Goal: Task Accomplishment & Management: Use online tool/utility

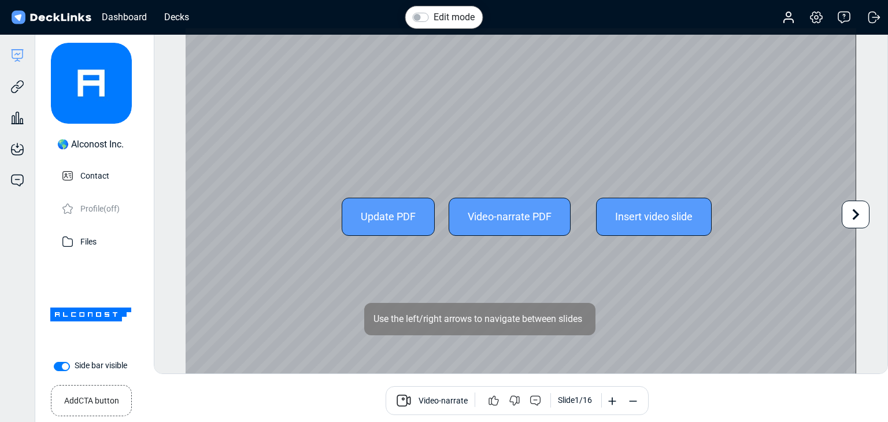
click at [857, 218] on icon at bounding box center [856, 215] width 22 height 22
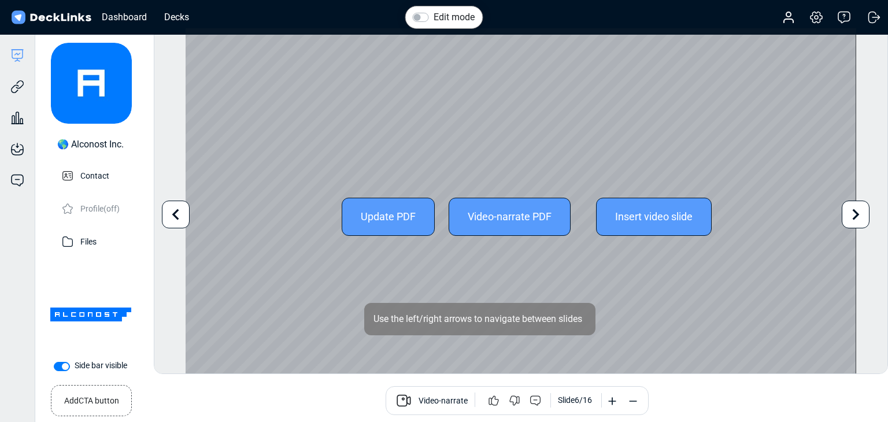
click at [857, 219] on icon at bounding box center [856, 215] width 22 height 22
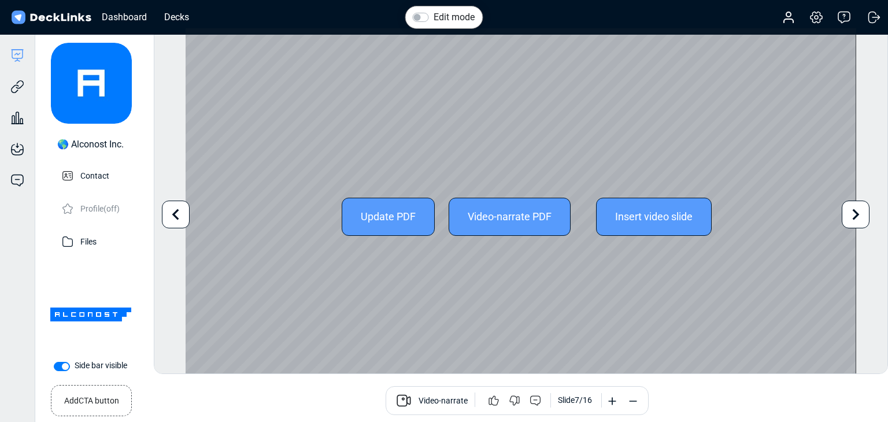
click at [856, 219] on icon at bounding box center [856, 215] width 22 height 22
click at [853, 221] on icon at bounding box center [856, 215] width 22 height 22
click at [853, 223] on icon at bounding box center [856, 215] width 22 height 22
click at [852, 224] on icon at bounding box center [856, 215] width 22 height 22
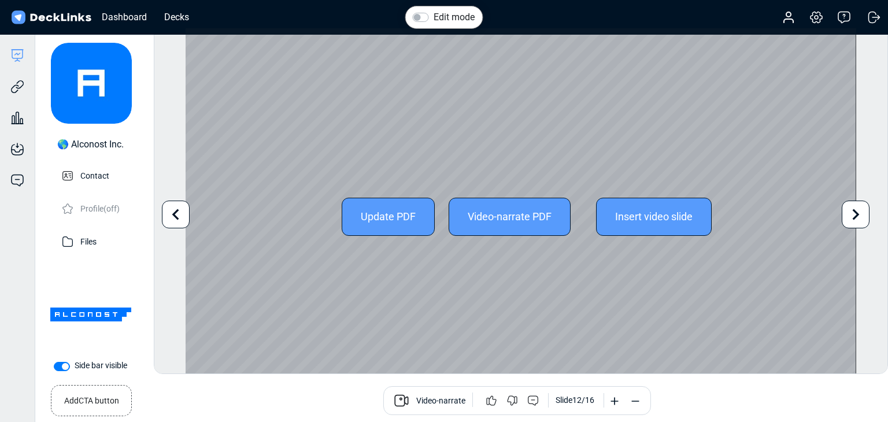
click at [852, 224] on icon at bounding box center [856, 215] width 22 height 22
click at [851, 225] on icon at bounding box center [856, 215] width 22 height 22
click at [175, 223] on icon at bounding box center [176, 215] width 22 height 22
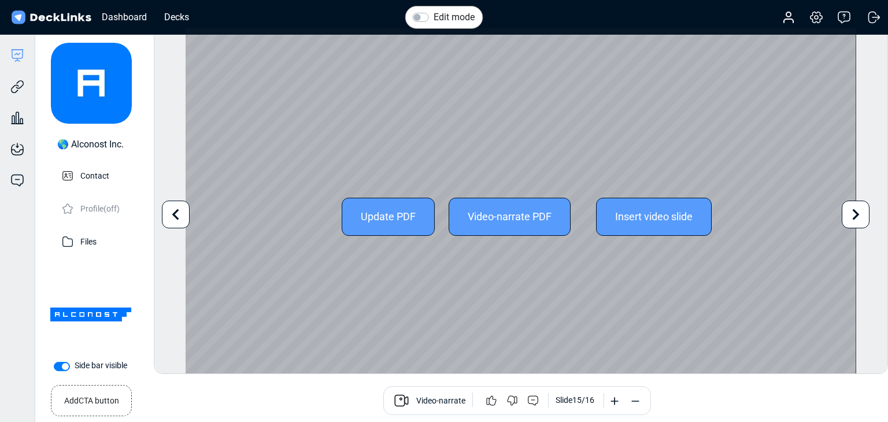
click at [175, 223] on icon at bounding box center [176, 215] width 22 height 22
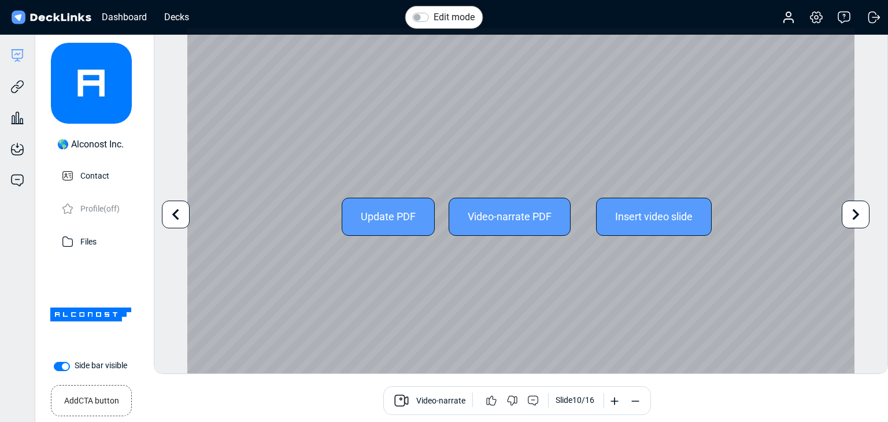
click at [175, 223] on icon at bounding box center [176, 215] width 22 height 22
click at [850, 213] on icon at bounding box center [856, 215] width 22 height 22
click at [846, 217] on icon at bounding box center [856, 215] width 22 height 22
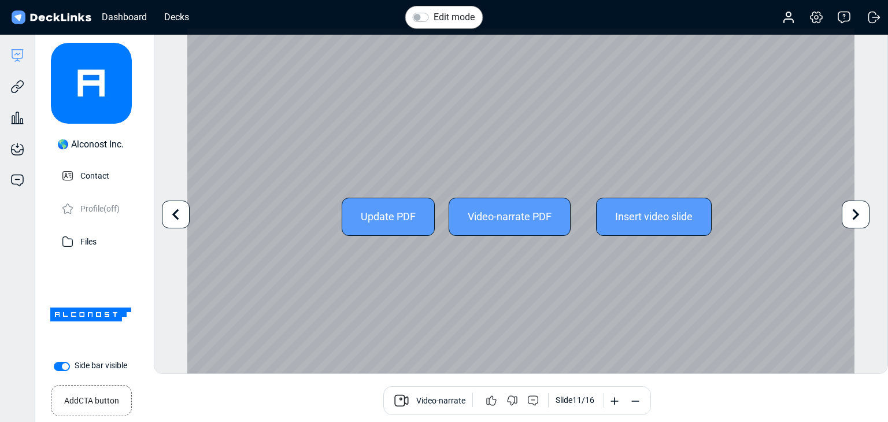
click at [840, 221] on div "Update PDF Video-narrate PDF Insert video slide" at bounding box center [520, 216] width 667 height 377
click at [863, 218] on icon at bounding box center [856, 215] width 22 height 22
click at [861, 218] on icon at bounding box center [856, 215] width 22 height 22
click at [858, 215] on icon at bounding box center [856, 214] width 7 height 11
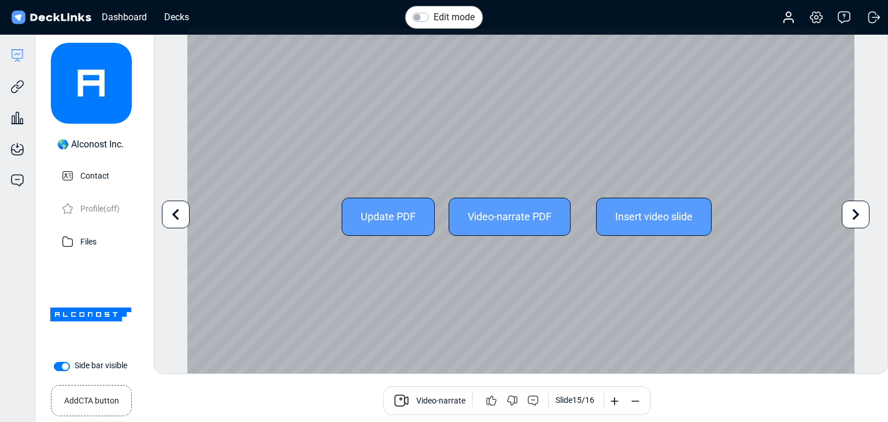
click at [859, 215] on icon at bounding box center [856, 214] width 7 height 11
